Goal: Task Accomplishment & Management: Use online tool/utility

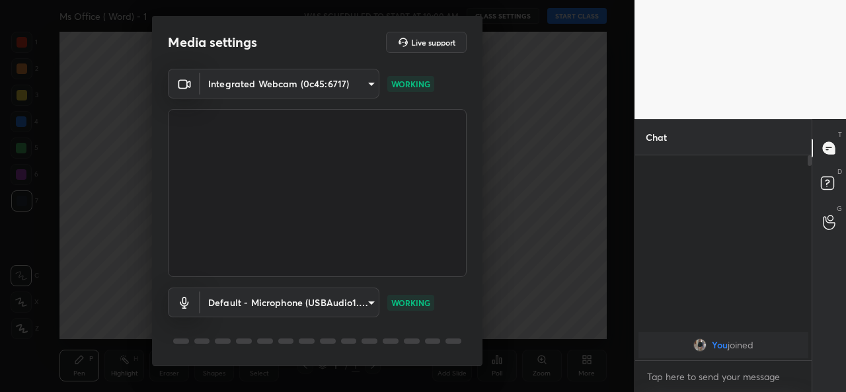
scroll to position [41, 0]
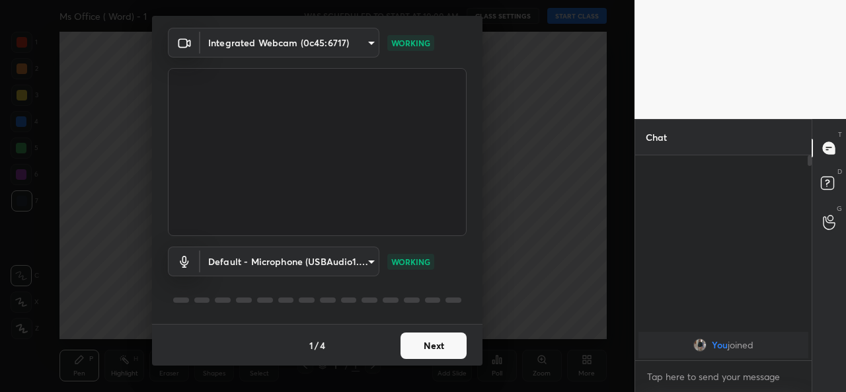
click at [447, 346] on button "Next" at bounding box center [434, 346] width 66 height 26
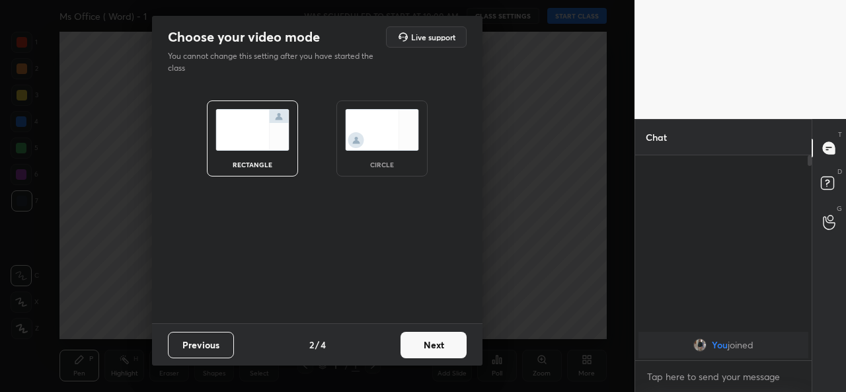
click at [447, 346] on button "Next" at bounding box center [434, 345] width 66 height 26
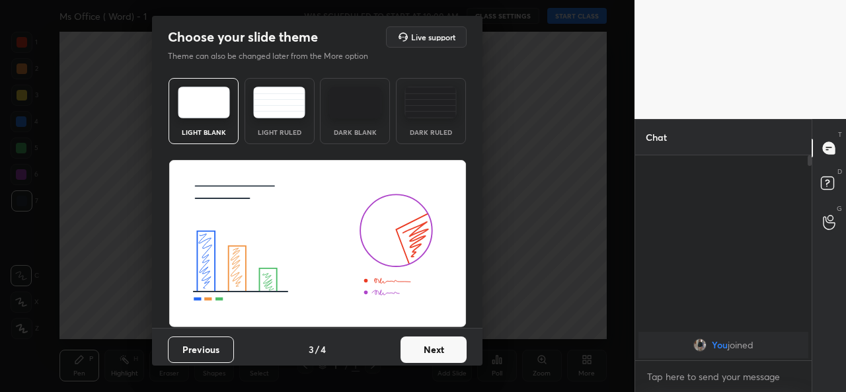
click at [447, 346] on button "Next" at bounding box center [434, 350] width 66 height 26
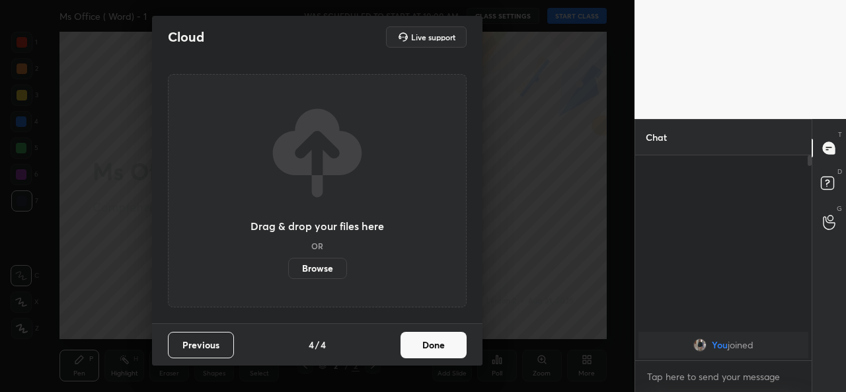
click at [447, 346] on button "Done" at bounding box center [434, 345] width 66 height 26
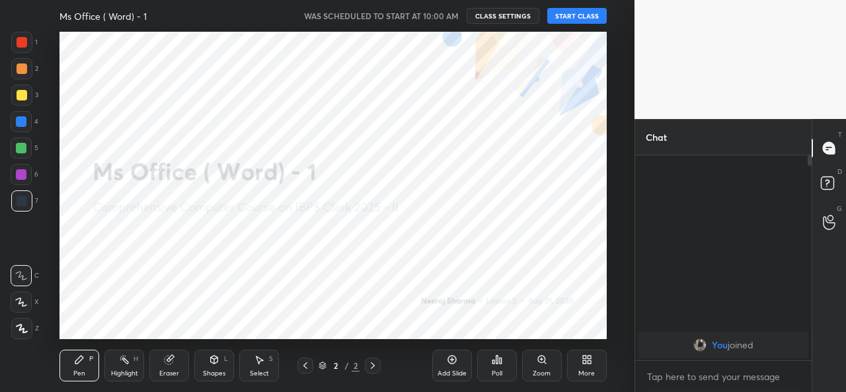
click at [587, 363] on icon at bounding box center [587, 359] width 11 height 11
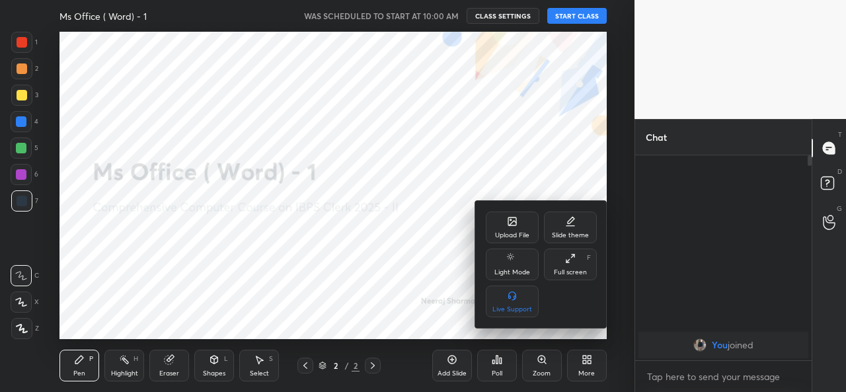
click at [587, 363] on div at bounding box center [423, 196] width 846 height 392
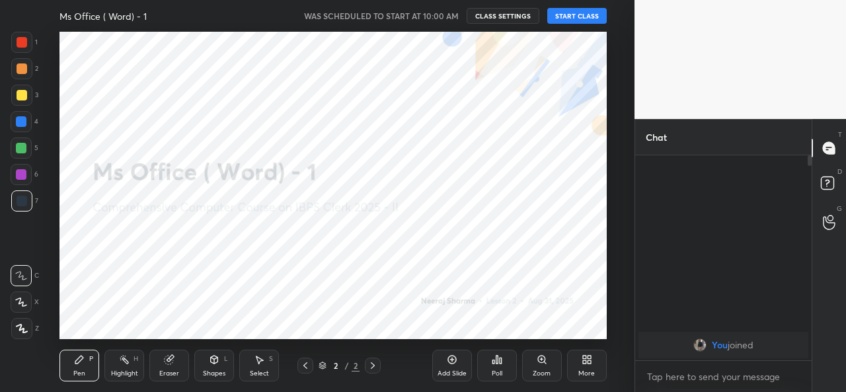
click at [259, 371] on div "Select" at bounding box center [259, 373] width 19 height 7
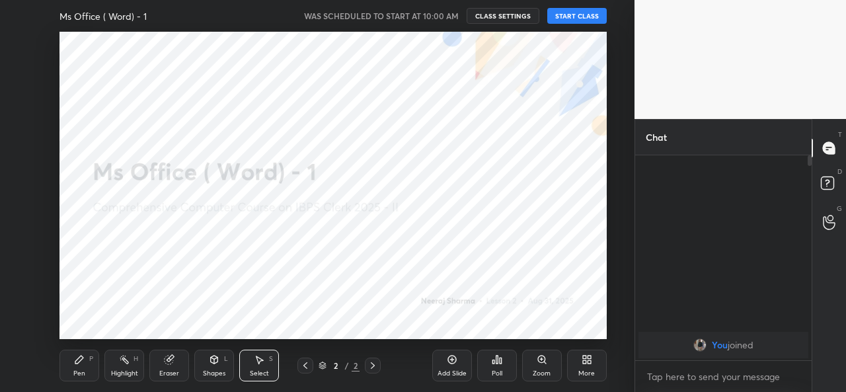
click at [259, 371] on div "Select" at bounding box center [259, 373] width 19 height 7
click at [255, 366] on div "Select S" at bounding box center [259, 366] width 40 height 32
click at [210, 367] on div "Shapes L" at bounding box center [214, 366] width 40 height 32
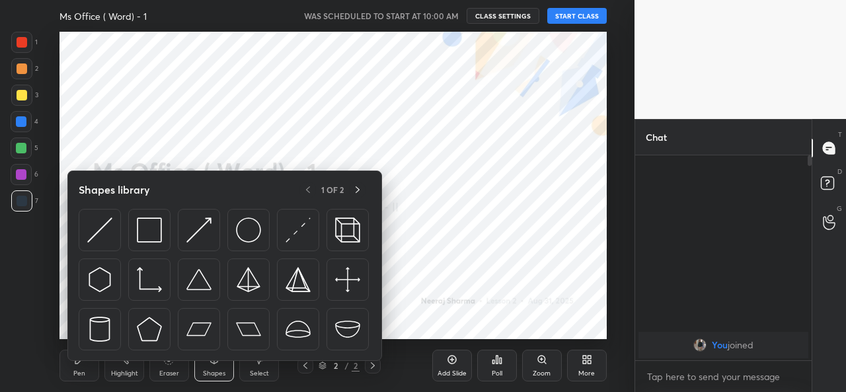
click at [0, 344] on div "1 2 3 4 5 6 7 C X Z C X Z E E Erase all H H Ms Office ( Word) - 1 WAS SCHEDULED…" at bounding box center [312, 196] width 624 height 392
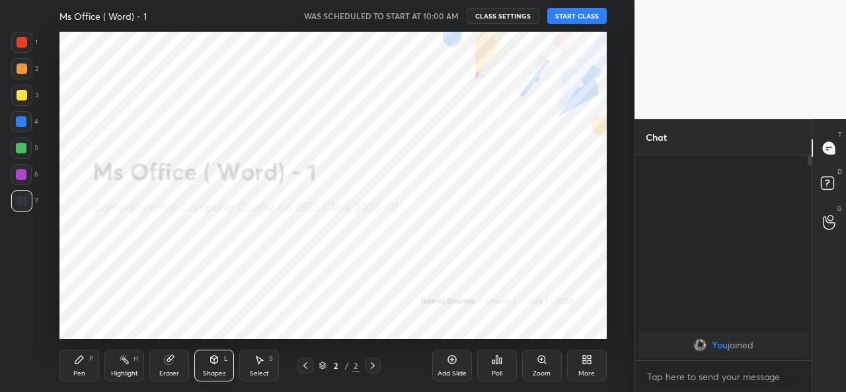
click at [574, 15] on button "START CLASS" at bounding box center [578, 16] width 60 height 16
click at [374, 367] on icon at bounding box center [373, 365] width 11 height 11
click at [76, 13] on div "LIVE" at bounding box center [74, 16] width 28 height 16
click at [136, 21] on h4 "Ms Office ( Word) - 1" at bounding box center [136, 16] width 87 height 13
click at [589, 367] on div "More" at bounding box center [587, 366] width 40 height 32
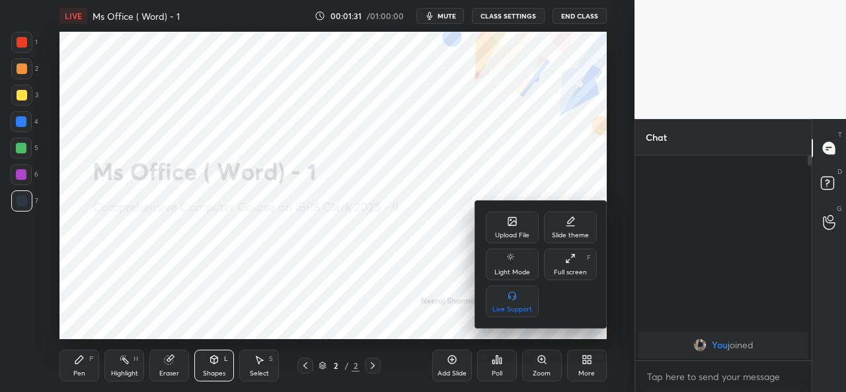
click at [573, 228] on div "Slide theme" at bounding box center [570, 228] width 53 height 32
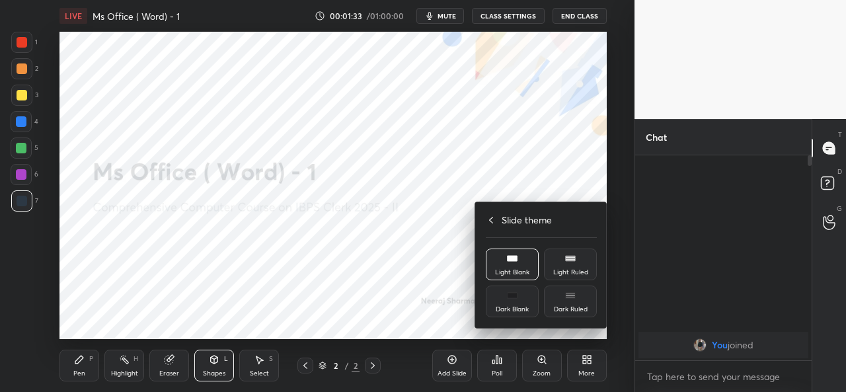
click at [398, 267] on div at bounding box center [423, 196] width 846 height 392
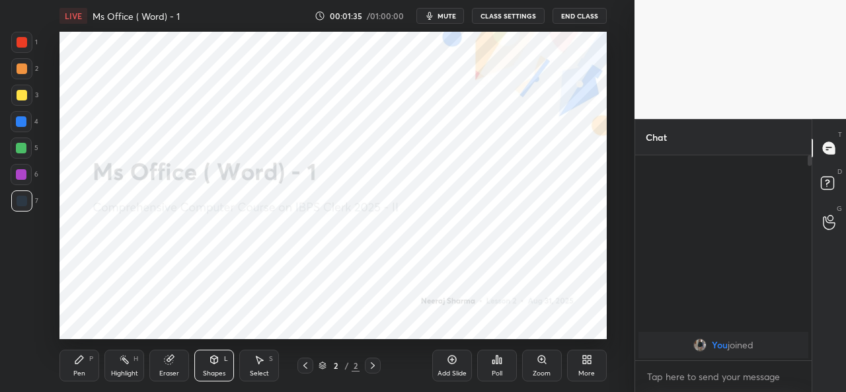
click at [585, 368] on div "More" at bounding box center [587, 366] width 40 height 32
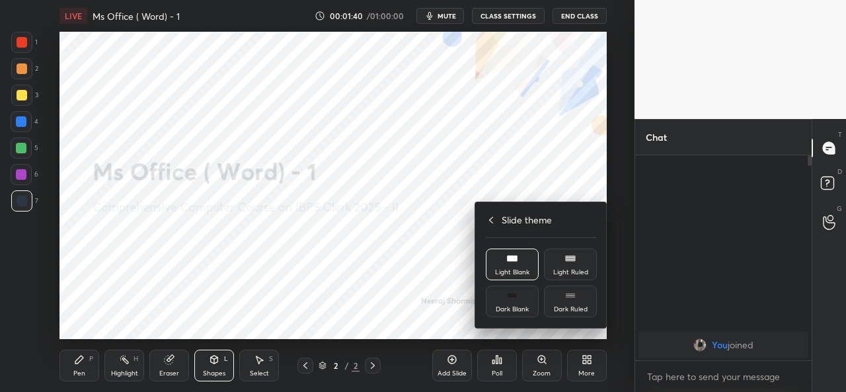
click at [396, 241] on div at bounding box center [423, 196] width 846 height 392
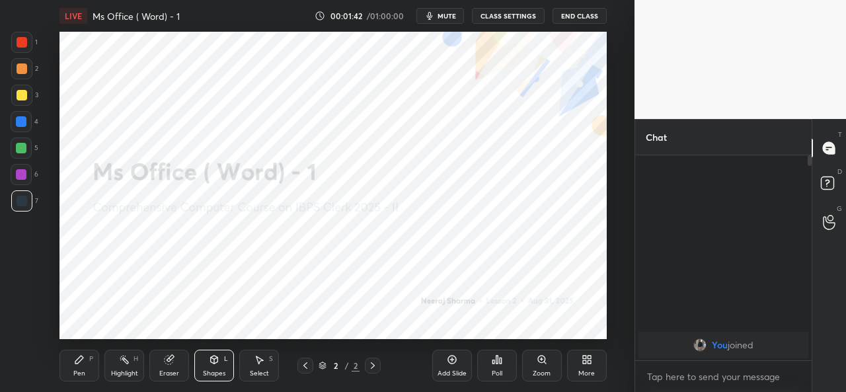
click at [449, 366] on div "Add Slide" at bounding box center [452, 366] width 40 height 32
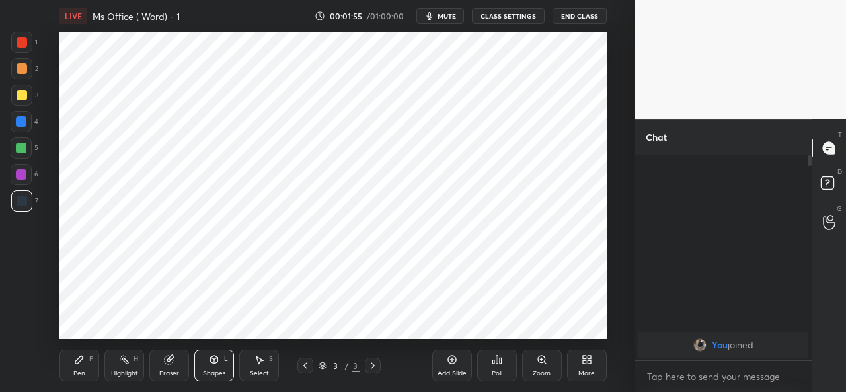
click at [307, 364] on icon at bounding box center [305, 365] width 11 height 11
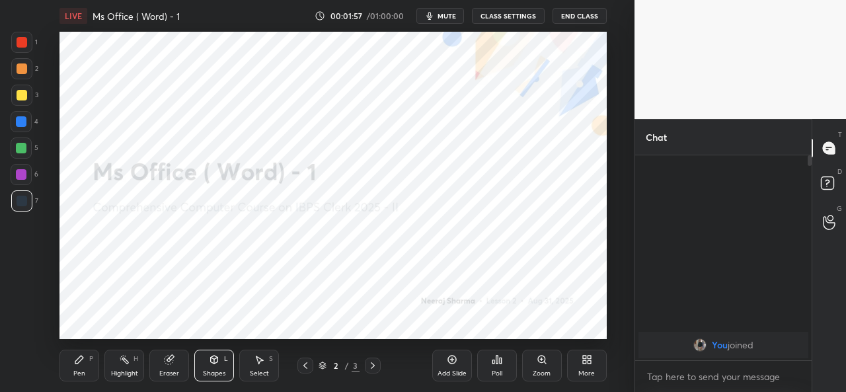
click at [377, 361] on icon at bounding box center [373, 365] width 11 height 11
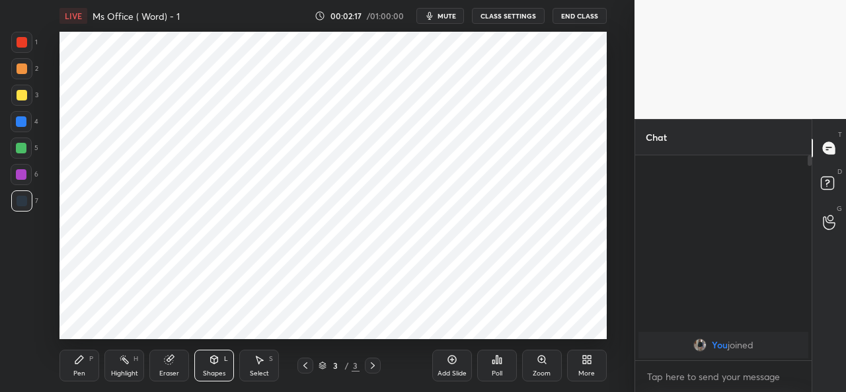
click at [74, 363] on div "Pen P" at bounding box center [80, 366] width 40 height 32
click at [421, 241] on div "LIVE Ms Office ( Word) - 1 00:04:41 / 01:00:00 mute CLASS SETTINGS End Class Se…" at bounding box center [333, 196] width 582 height 392
click at [376, 365] on icon at bounding box center [373, 365] width 11 height 11
click at [460, 360] on div "Add Slide" at bounding box center [452, 366] width 40 height 32
click at [376, 24] on div "LIVE Ms Office ( Word) - 1 00:07:30 / 01:00:00 mute CLASS SETTINGS End Class Se…" at bounding box center [333, 196] width 582 height 392
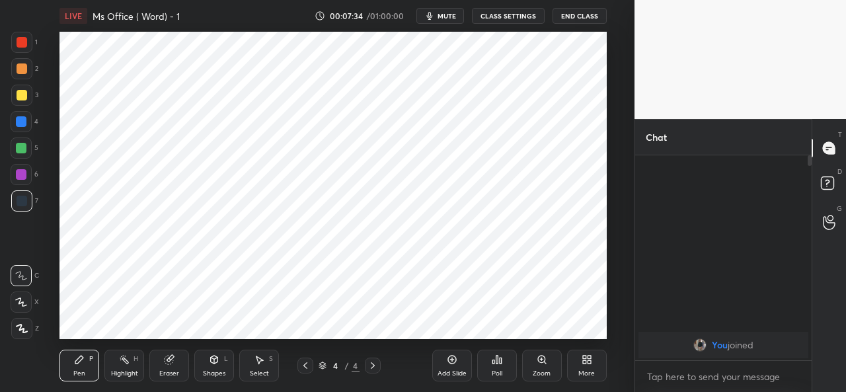
click at [369, 31] on div "LIVE Ms Office ( Word) - 1 00:07:34 / 01:00:00 mute CLASS SETTINGS End Class Se…" at bounding box center [333, 196] width 582 height 392
click at [510, 17] on button "CLASS SETTINGS" at bounding box center [508, 16] width 73 height 16
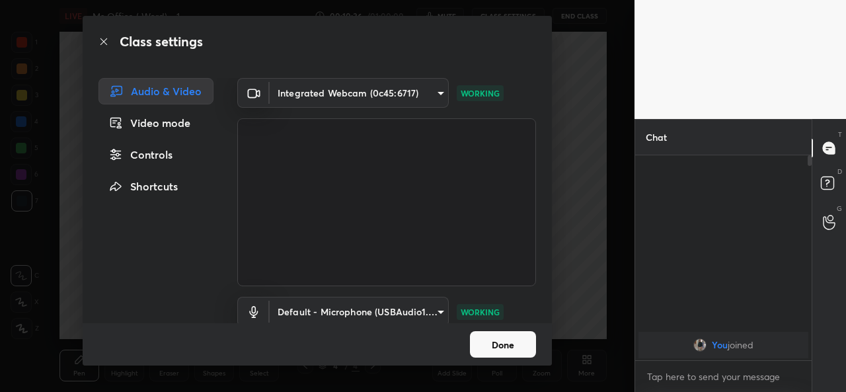
click at [147, 159] on div "Controls" at bounding box center [156, 155] width 115 height 26
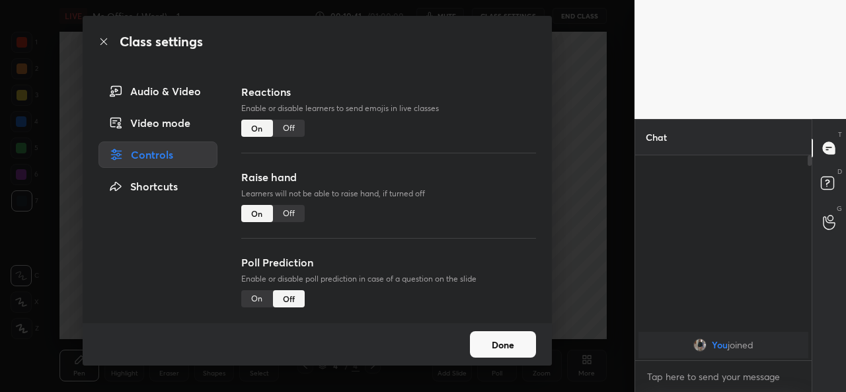
scroll to position [168, 0]
click at [490, 346] on button "Done" at bounding box center [503, 344] width 66 height 26
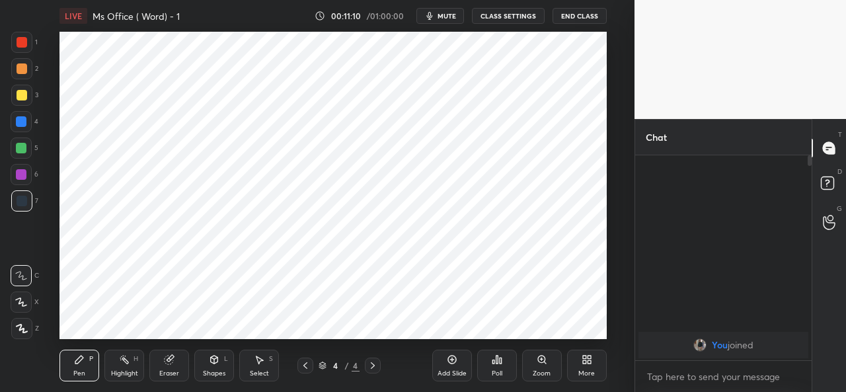
click at [725, 75] on video at bounding box center [741, 59] width 212 height 119
click at [447, 17] on span "mute" at bounding box center [447, 15] width 19 height 9
drag, startPoint x: 448, startPoint y: 9, endPoint x: 442, endPoint y: 14, distance: 7.5
click at [446, 11] on button "unmute" at bounding box center [441, 16] width 48 height 16
click at [453, 17] on span "mute" at bounding box center [447, 15] width 19 height 9
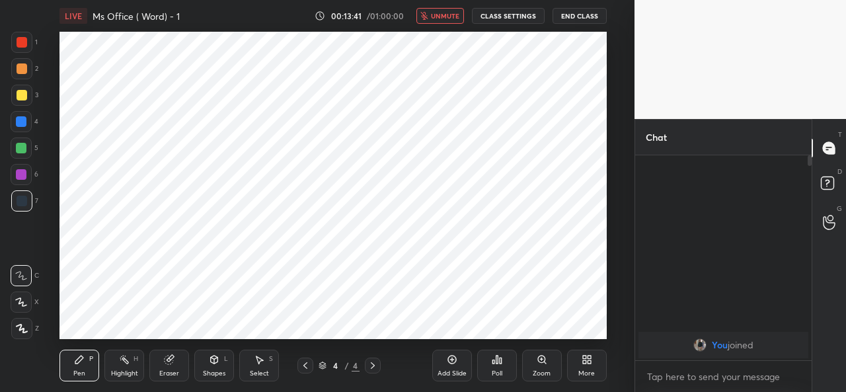
click at [453, 17] on span "unmute" at bounding box center [445, 15] width 28 height 9
click at [452, 363] on icon at bounding box center [452, 359] width 11 height 11
click at [450, 16] on span "mute" at bounding box center [447, 15] width 19 height 9
drag, startPoint x: 733, startPoint y: 67, endPoint x: 727, endPoint y: 65, distance: 6.9
click at [440, 19] on span "unmute" at bounding box center [445, 15] width 28 height 9
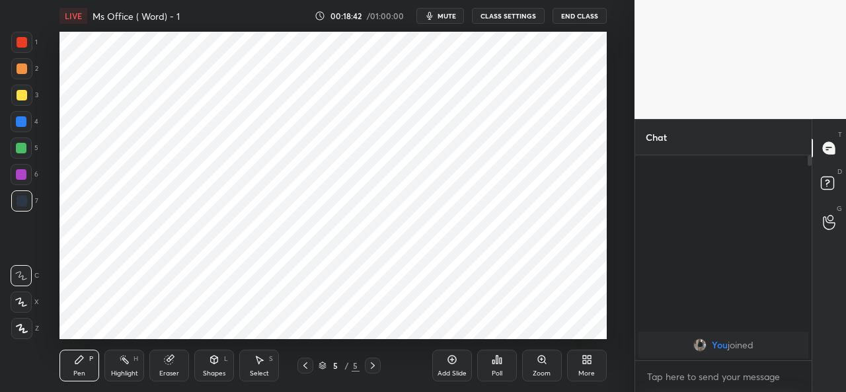
click at [497, 17] on button "CLASS SETTINGS" at bounding box center [508, 16] width 73 height 16
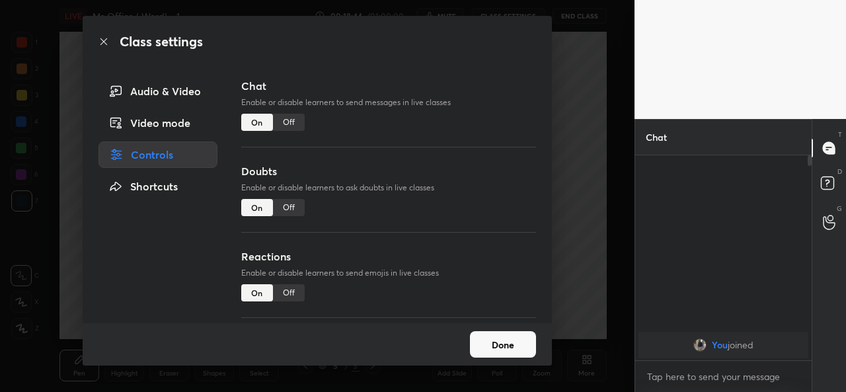
click at [164, 128] on div "Video mode" at bounding box center [158, 123] width 119 height 26
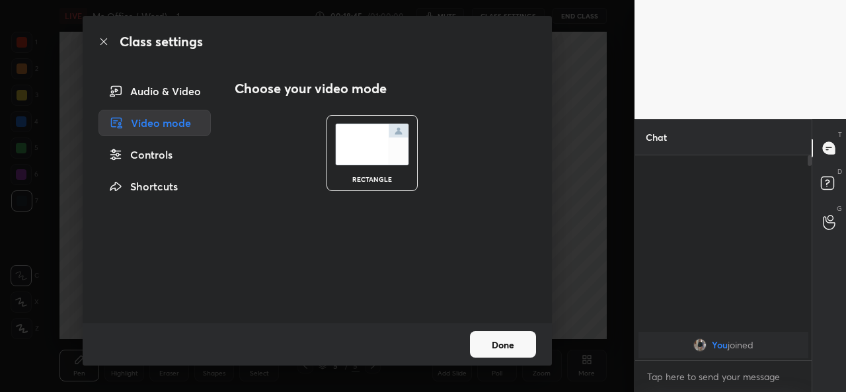
click at [380, 158] on img at bounding box center [372, 145] width 74 height 42
click at [500, 343] on button "Done" at bounding box center [503, 344] width 66 height 26
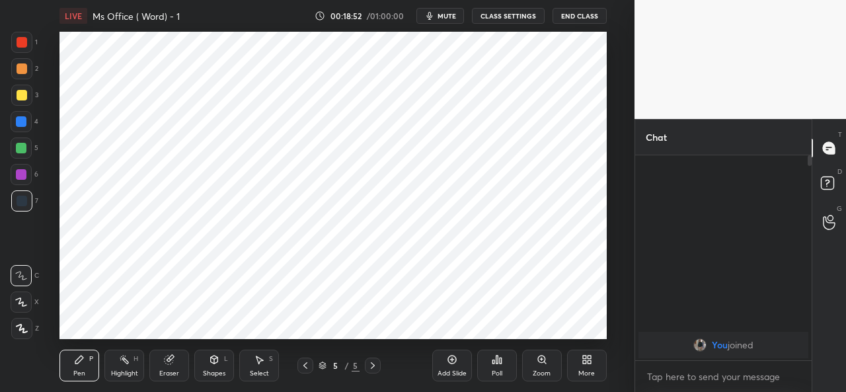
click at [751, 73] on video at bounding box center [741, 59] width 212 height 119
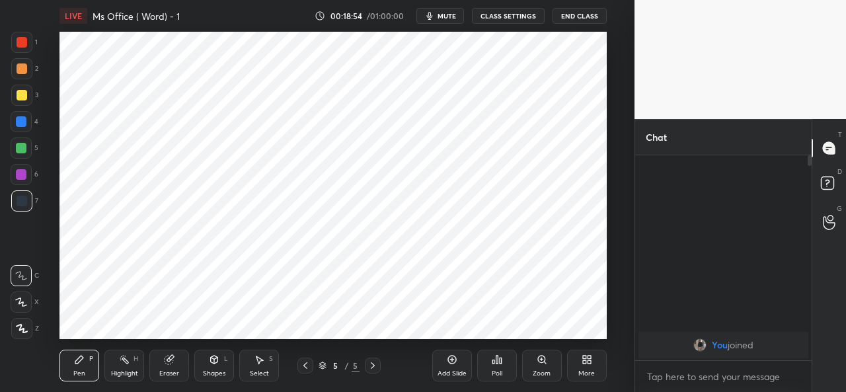
click at [751, 73] on video at bounding box center [741, 59] width 212 height 119
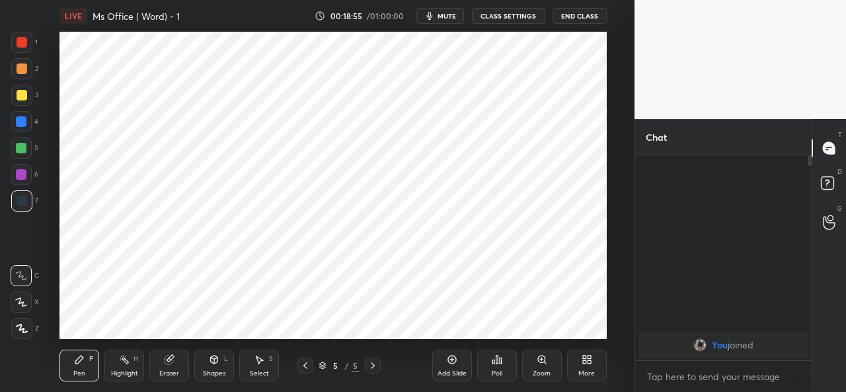
click at [751, 73] on video at bounding box center [741, 59] width 212 height 119
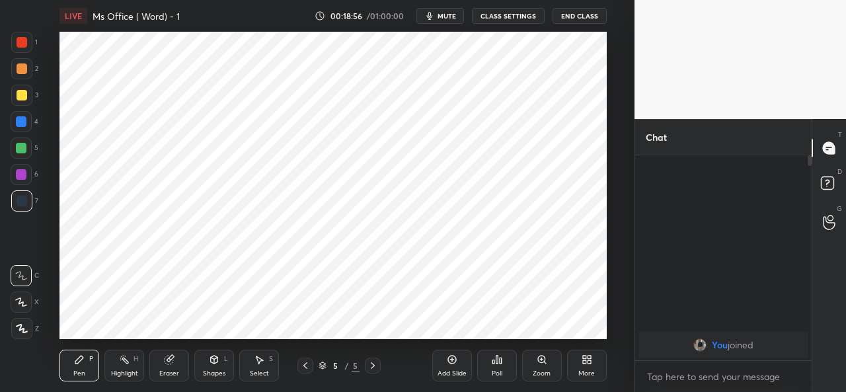
click at [751, 73] on video at bounding box center [741, 59] width 212 height 119
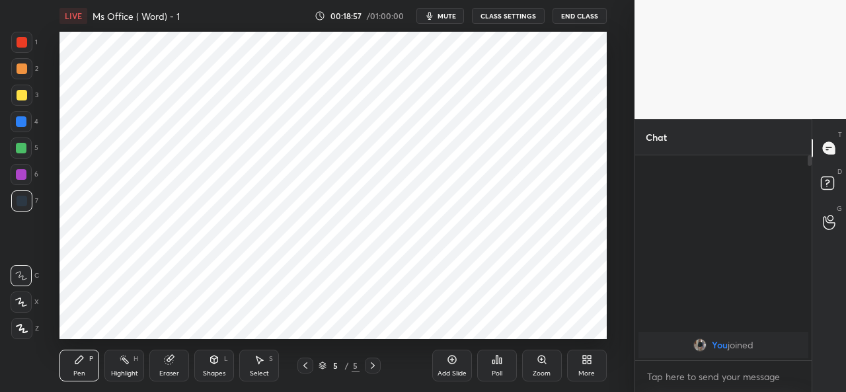
click at [751, 73] on video at bounding box center [741, 59] width 212 height 119
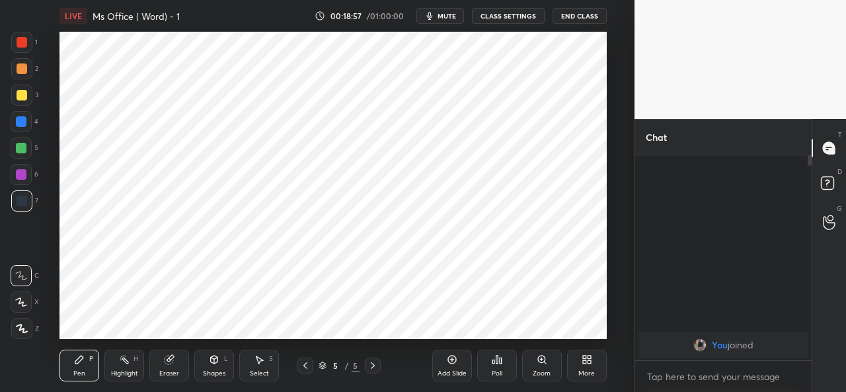
click at [751, 73] on video at bounding box center [741, 59] width 212 height 119
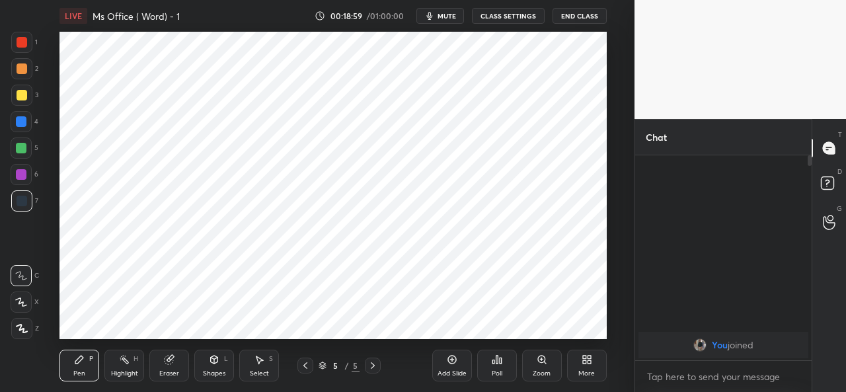
click at [751, 73] on video at bounding box center [741, 59] width 212 height 119
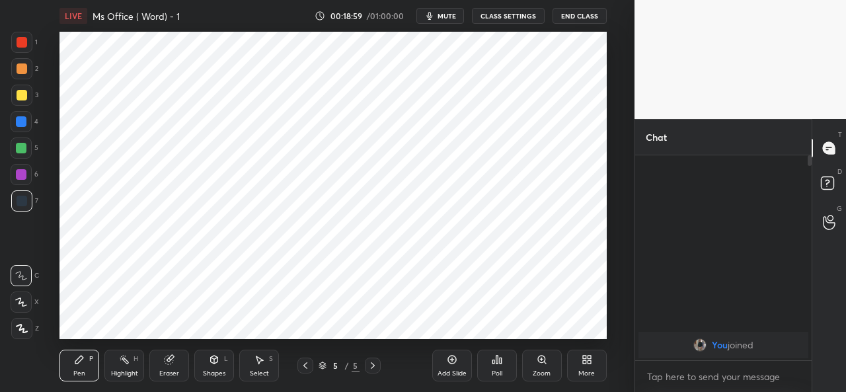
click at [751, 73] on video at bounding box center [741, 59] width 212 height 119
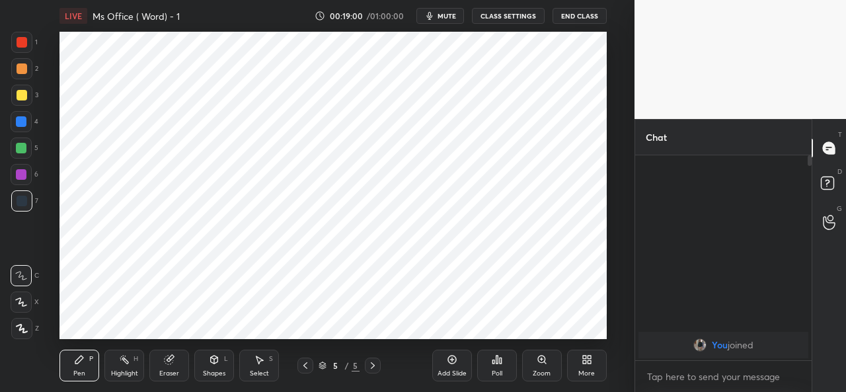
click at [751, 73] on video at bounding box center [741, 59] width 212 height 119
click at [586, 361] on icon at bounding box center [584, 361] width 3 height 3
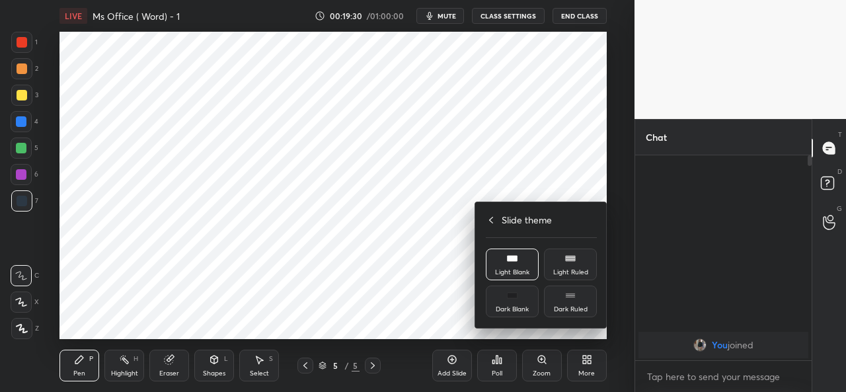
click at [421, 302] on div at bounding box center [423, 196] width 846 height 392
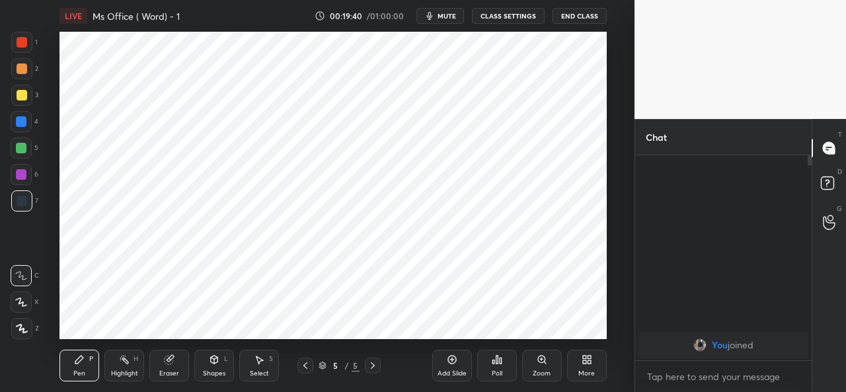
click at [450, 17] on span "mute" at bounding box center [447, 15] width 19 height 9
click at [722, 58] on video at bounding box center [741, 59] width 212 height 119
click at [720, 56] on video at bounding box center [741, 59] width 212 height 119
click at [444, 19] on span "unmute" at bounding box center [445, 15] width 28 height 9
click at [578, 15] on button "End Class" at bounding box center [580, 16] width 54 height 16
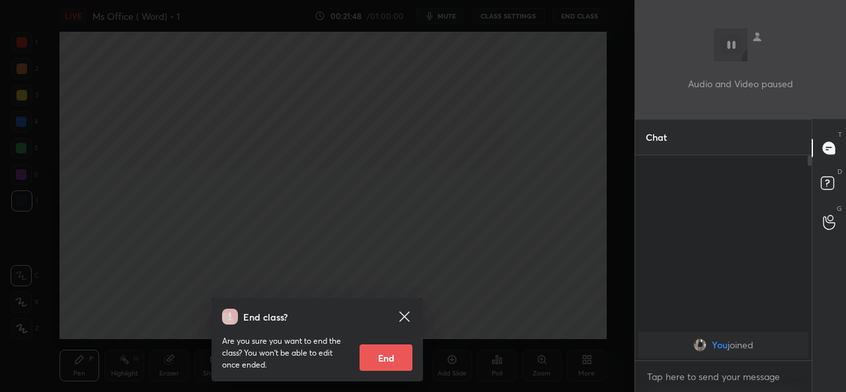
click at [390, 352] on button "End" at bounding box center [386, 358] width 53 height 26
type textarea "x"
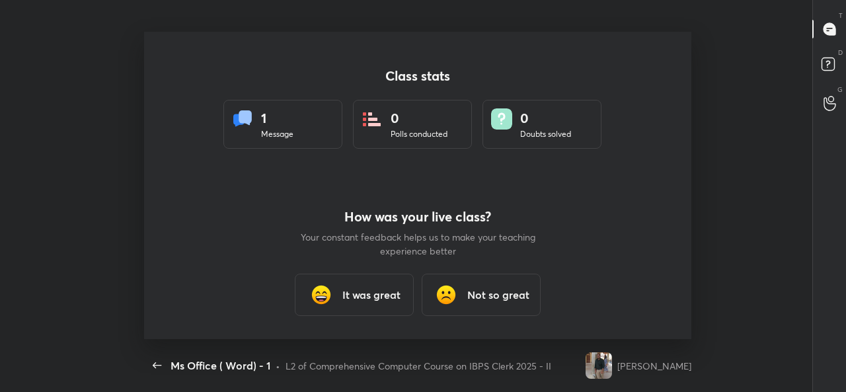
scroll to position [0, 0]
click at [388, 300] on h3 "It was great" at bounding box center [372, 295] width 58 height 16
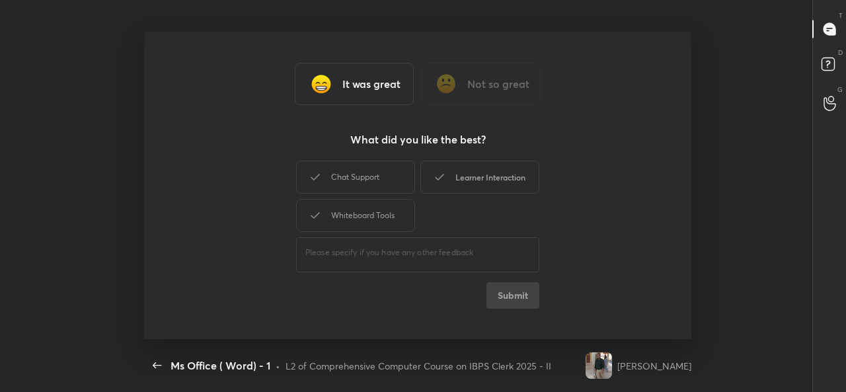
click at [467, 183] on div "Learner Interaction" at bounding box center [480, 177] width 119 height 33
click at [509, 302] on button "Submit" at bounding box center [513, 295] width 53 height 26
